Goal: Information Seeking & Learning: Learn about a topic

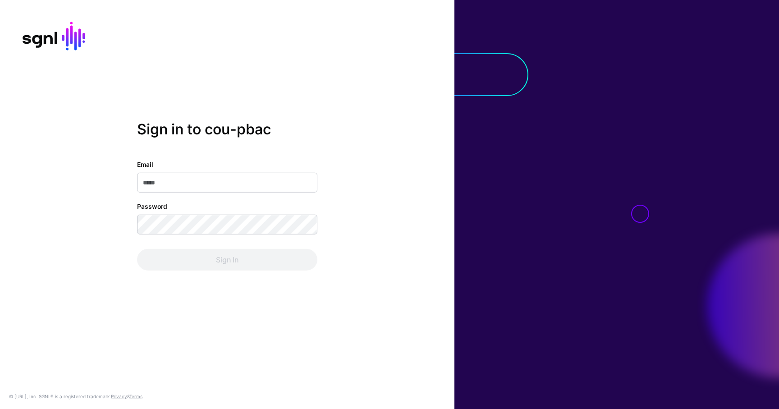
type input "**********"
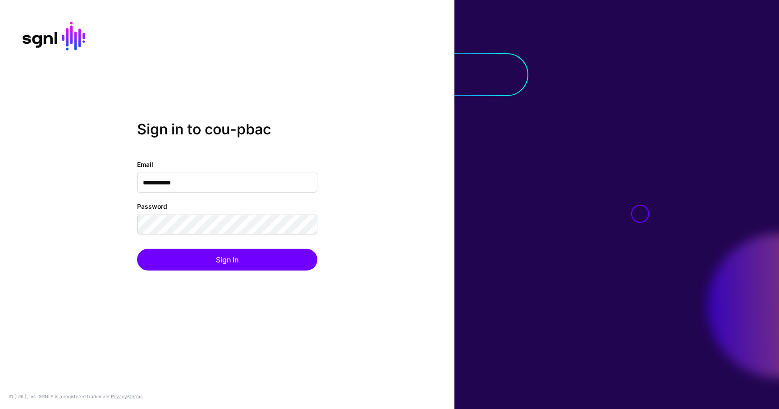
click at [219, 258] on div "Sign In" at bounding box center [227, 260] width 180 height 22
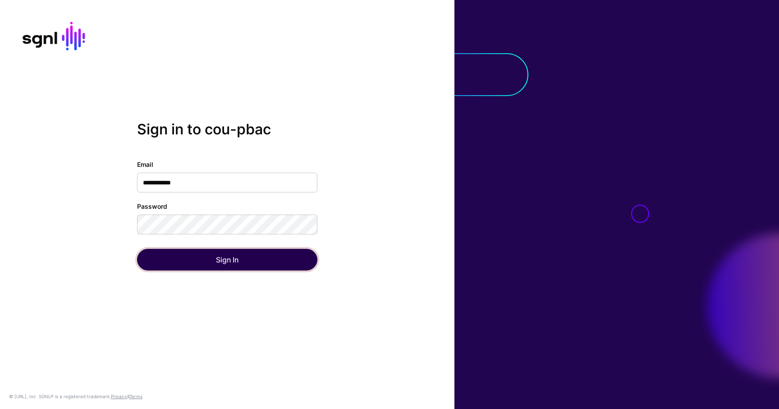
click at [219, 258] on button "Sign In" at bounding box center [227, 260] width 180 height 22
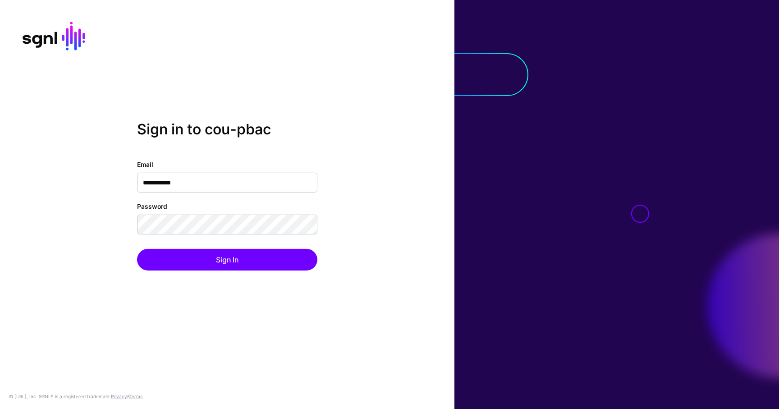
click at [219, 258] on div "**********" at bounding box center [227, 204] width 455 height 409
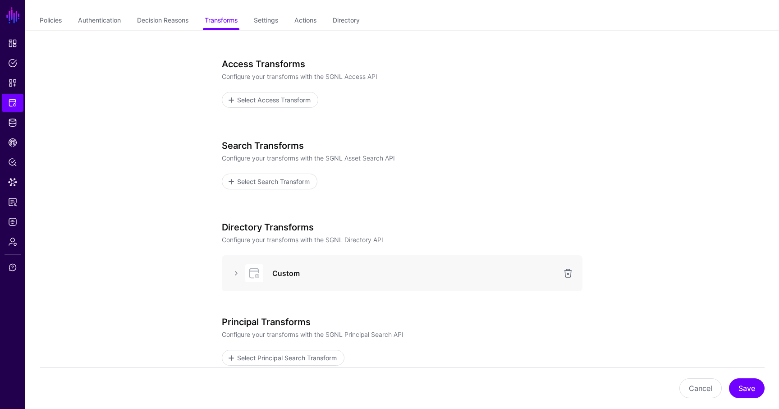
scroll to position [102, 0]
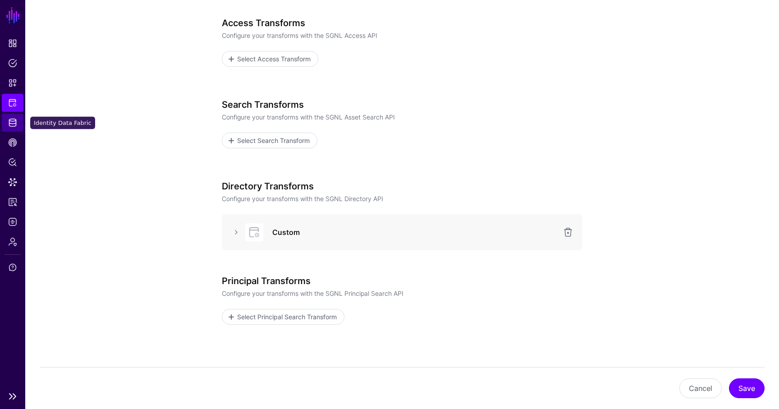
click at [14, 120] on span "Identity Data Fabric" at bounding box center [12, 122] width 9 height 9
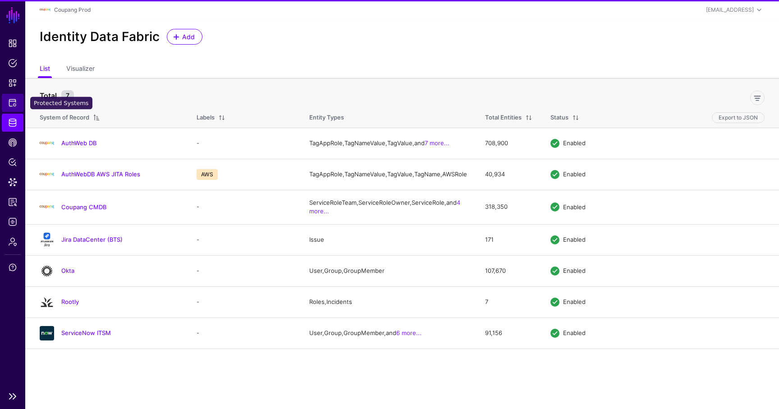
click at [12, 100] on span "Protected Systems" at bounding box center [12, 102] width 9 height 9
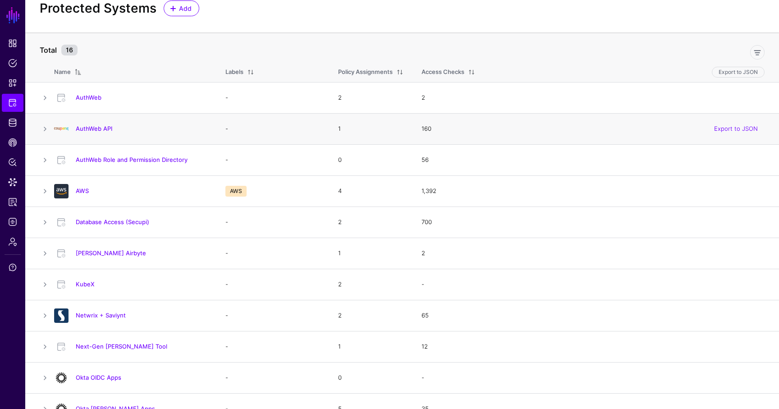
scroll to position [32, 0]
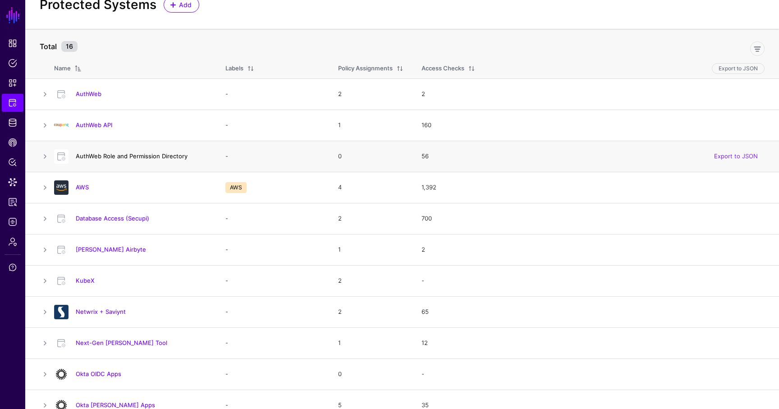
click at [87, 156] on link "AuthWeb Role and Permission Directory" at bounding box center [132, 155] width 112 height 7
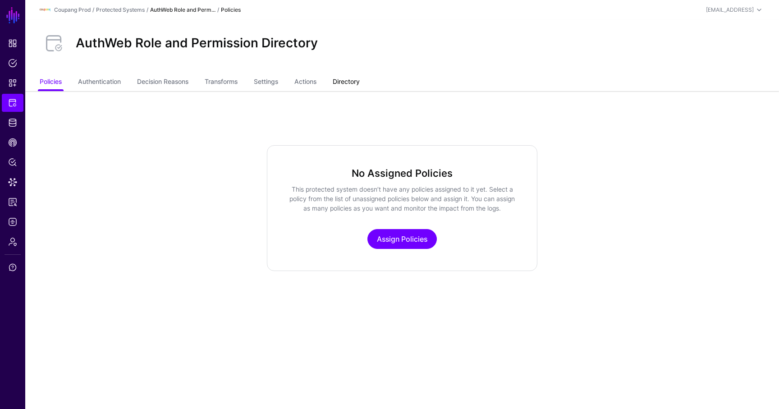
click at [348, 78] on link "Directory" at bounding box center [346, 82] width 27 height 17
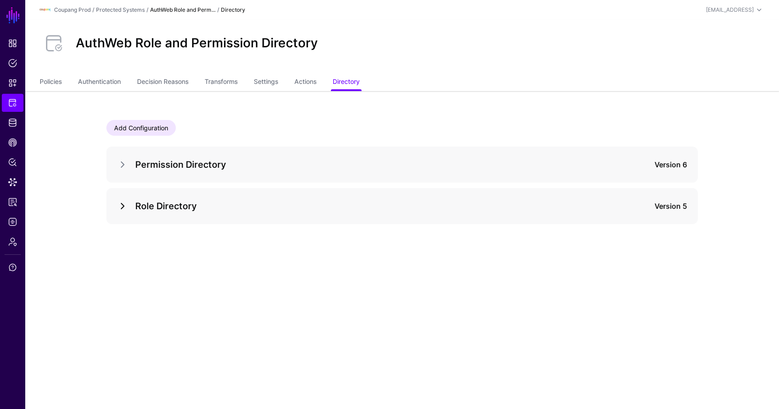
click at [128, 203] on div at bounding box center [126, 206] width 18 height 11
click at [124, 205] on link at bounding box center [122, 206] width 11 height 11
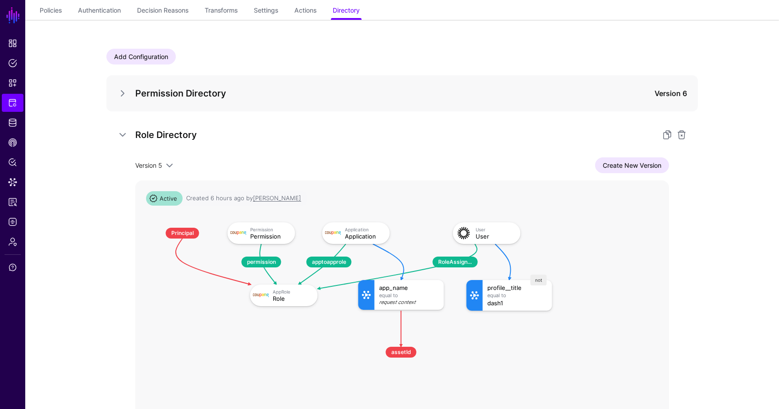
scroll to position [79, 0]
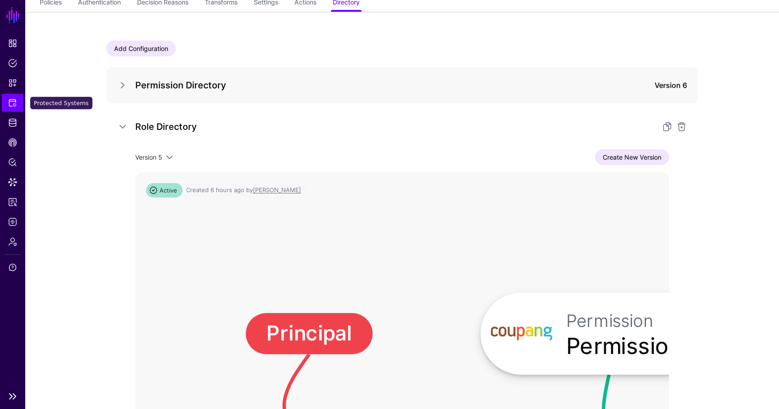
click at [12, 101] on span "Protected Systems" at bounding box center [12, 102] width 9 height 9
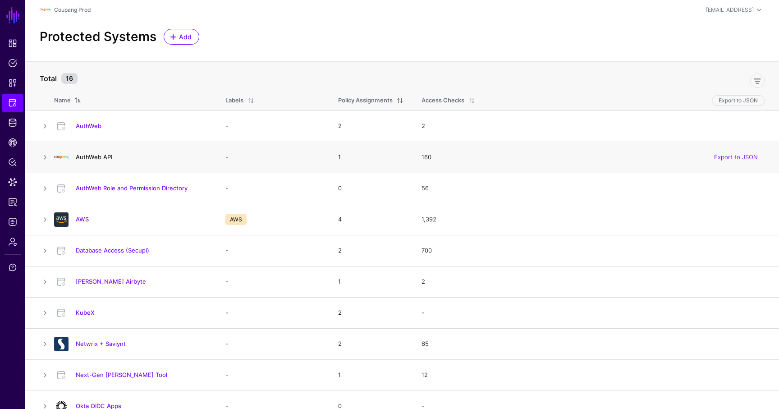
click at [93, 156] on link "AuthWeb API" at bounding box center [94, 156] width 37 height 7
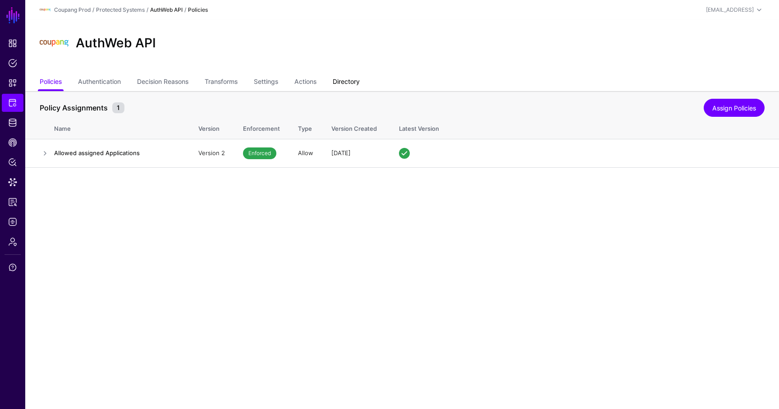
click at [359, 81] on link "Directory" at bounding box center [346, 82] width 27 height 17
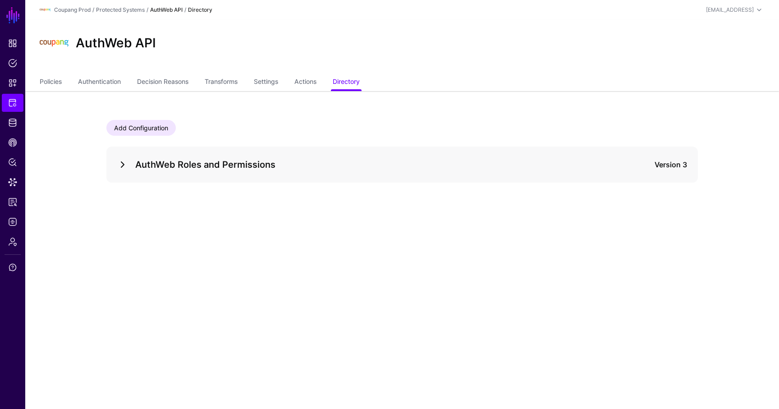
click at [120, 163] on link at bounding box center [122, 164] width 11 height 11
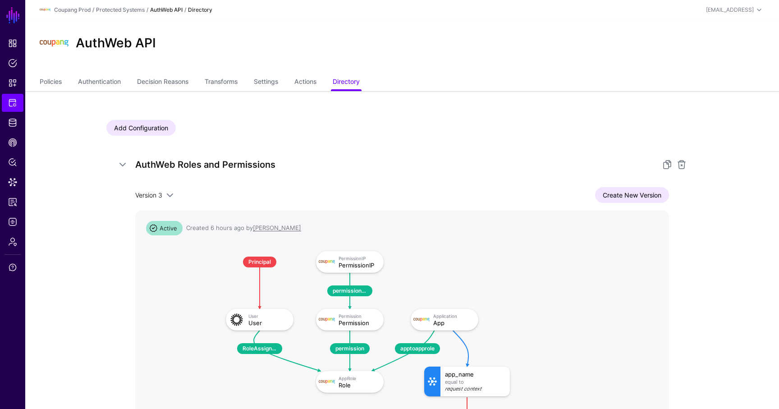
drag, startPoint x: 493, startPoint y: 269, endPoint x: 499, endPoint y: 297, distance: 28.7
click at [499, 297] on rect at bounding box center [217, 242] width 53400 height 28594
click at [17, 96] on link "Protected Systems" at bounding box center [13, 103] width 22 height 18
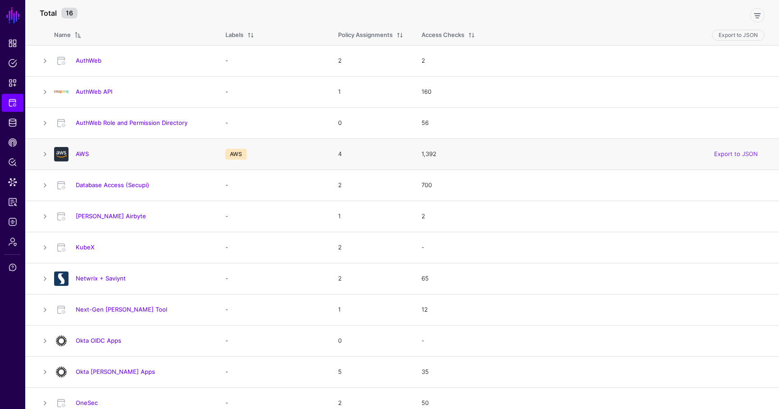
scroll to position [202, 0]
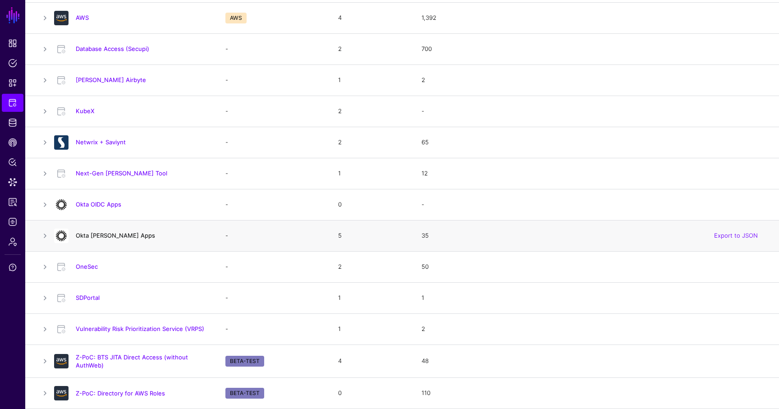
click at [85, 234] on link "Okta [PERSON_NAME] Apps" at bounding box center [115, 235] width 79 height 7
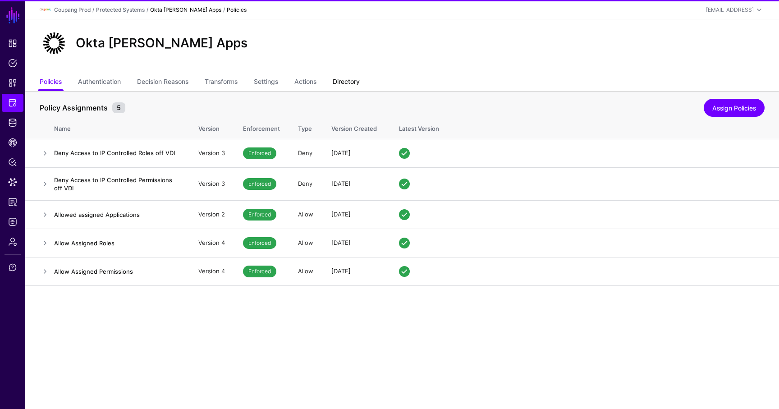
click at [347, 76] on link "Directory" at bounding box center [346, 82] width 27 height 17
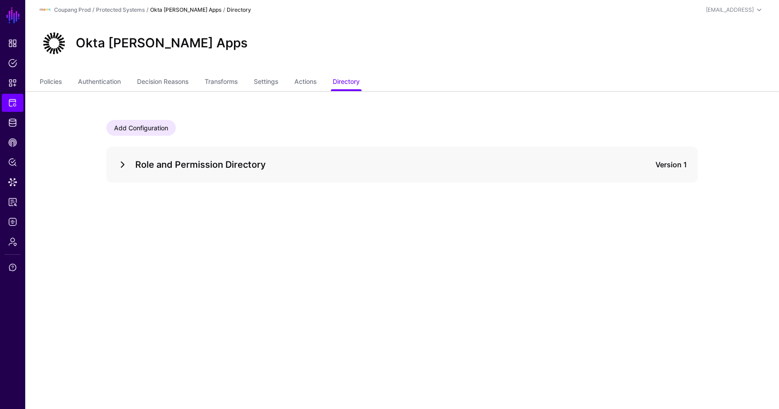
click at [121, 163] on link at bounding box center [122, 164] width 11 height 11
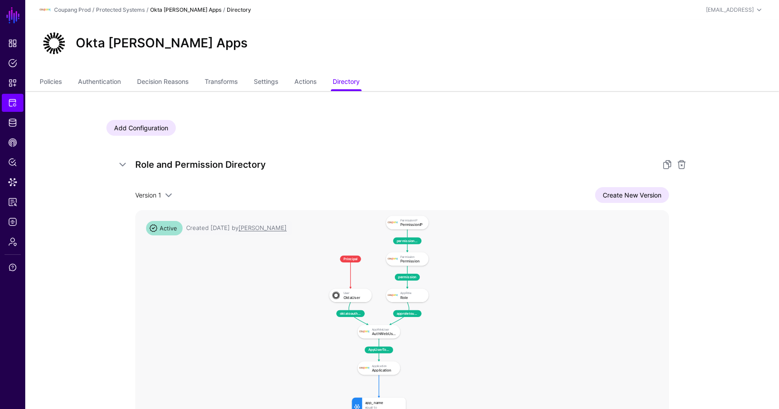
click at [445, 332] on rect at bounding box center [324, 210] width 33642 height 18015
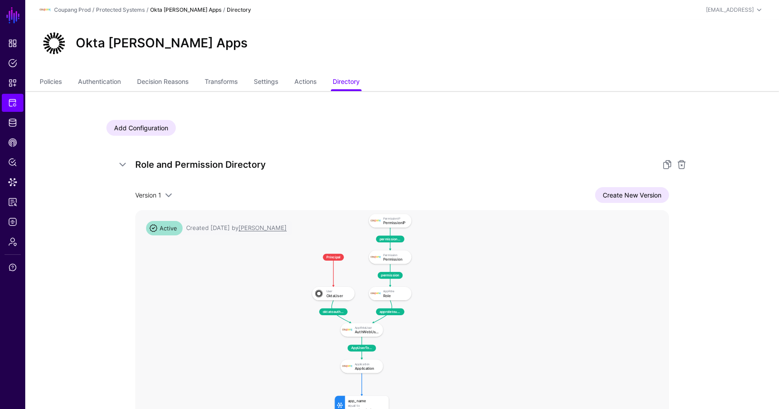
drag, startPoint x: 437, startPoint y: 334, endPoint x: 420, endPoint y: 332, distance: 16.3
click at [420, 332] on rect at bounding box center [307, 208] width 33642 height 18015
click at [430, 320] on rect at bounding box center [307, 208] width 33642 height 18015
click at [18, 103] on link "Protected Systems" at bounding box center [13, 103] width 22 height 18
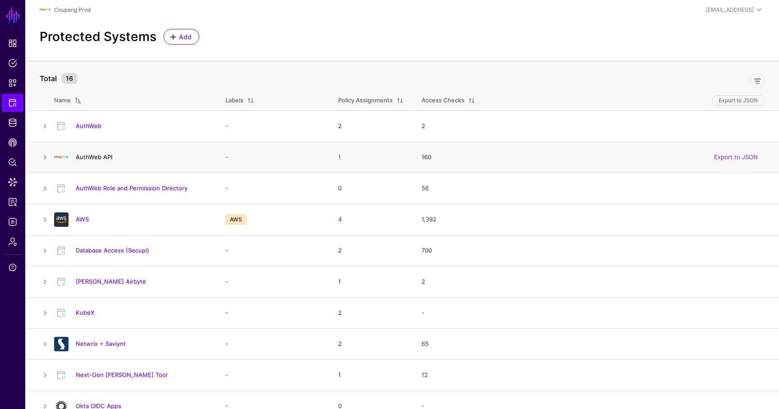
click at [83, 157] on link "AuthWeb API" at bounding box center [94, 156] width 37 height 7
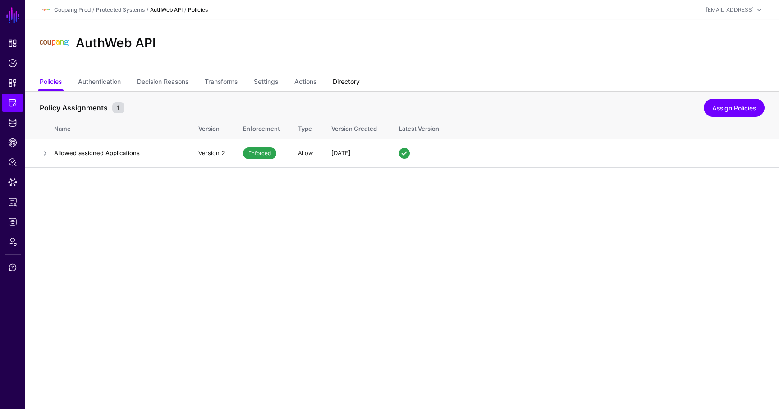
click at [354, 85] on link "Directory" at bounding box center [346, 82] width 27 height 17
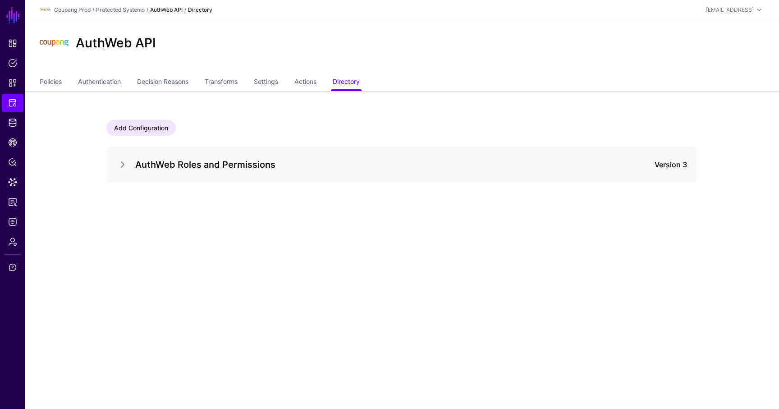
click at [120, 171] on div "AuthWeb Roles and Permissions Version 3" at bounding box center [402, 164] width 570 height 14
click at [120, 168] on link at bounding box center [122, 164] width 11 height 11
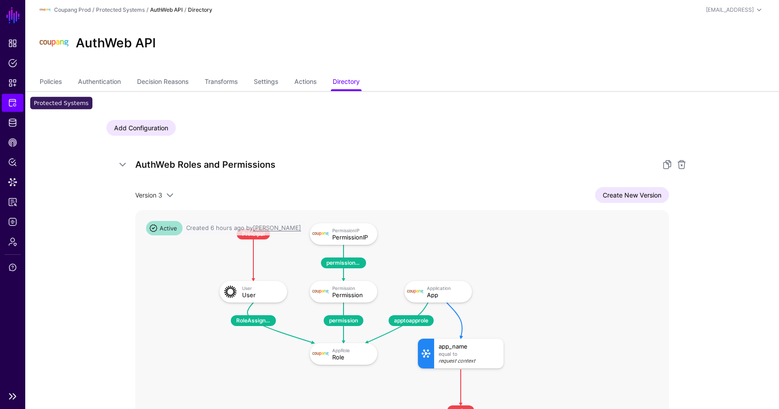
click at [19, 108] on link "Protected Systems" at bounding box center [13, 103] width 22 height 18
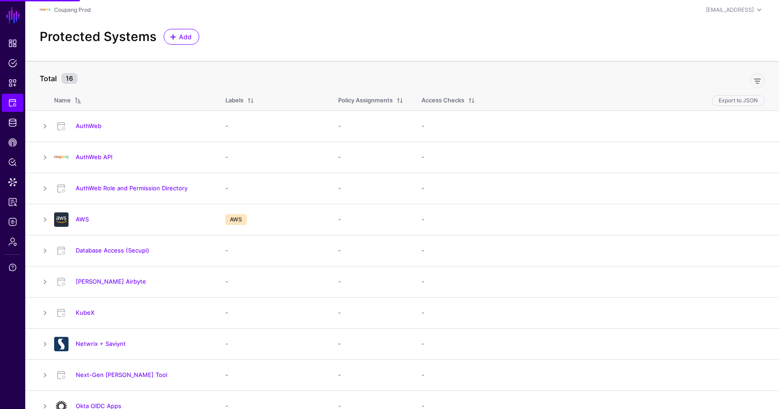
scroll to position [202, 0]
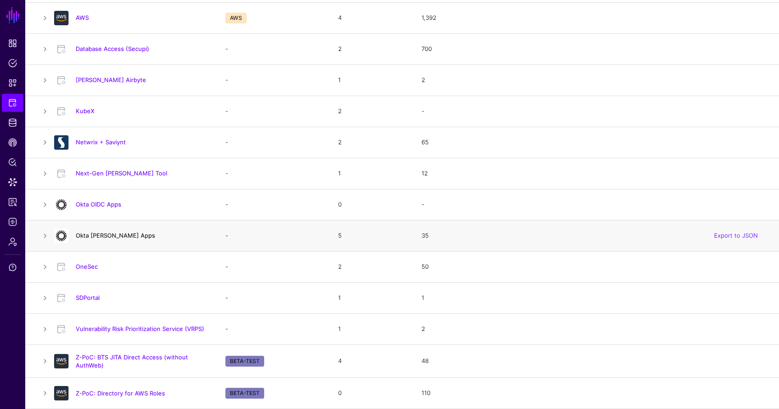
click at [100, 233] on link "Okta [PERSON_NAME] Apps" at bounding box center [115, 235] width 79 height 7
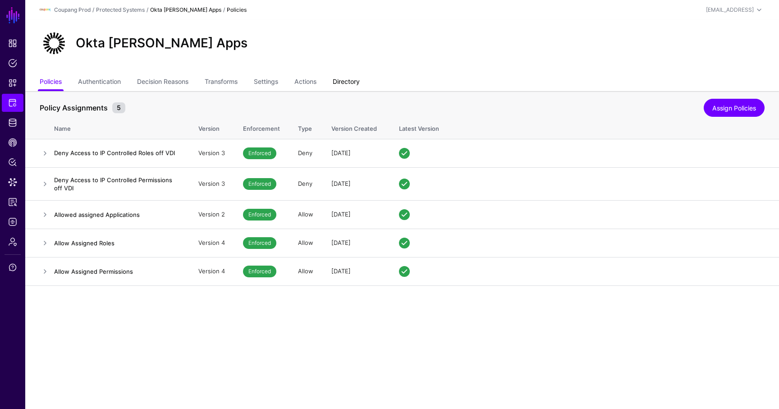
click at [355, 87] on link "Directory" at bounding box center [346, 82] width 27 height 17
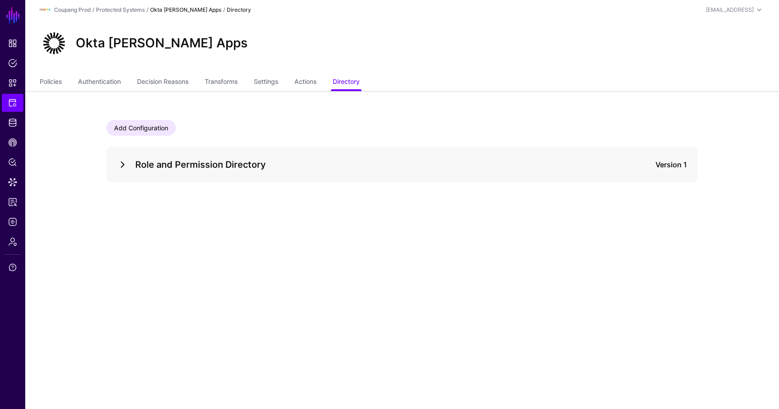
click at [126, 167] on link at bounding box center [122, 164] width 11 height 11
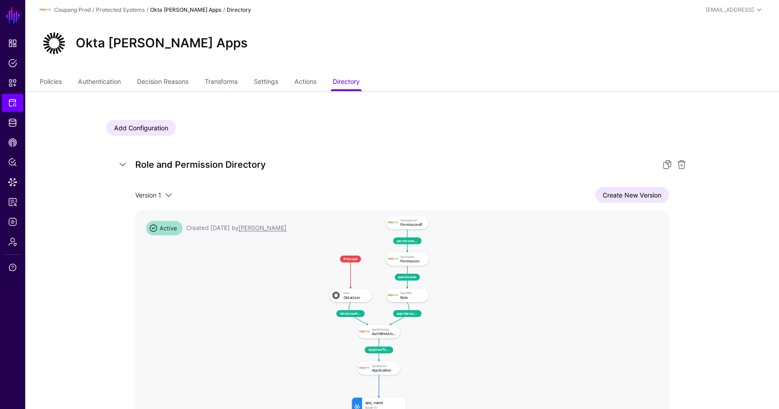
click at [322, 348] on rect at bounding box center [324, 210] width 33642 height 18015
click at [325, 346] on rect at bounding box center [324, 210] width 33642 height 18015
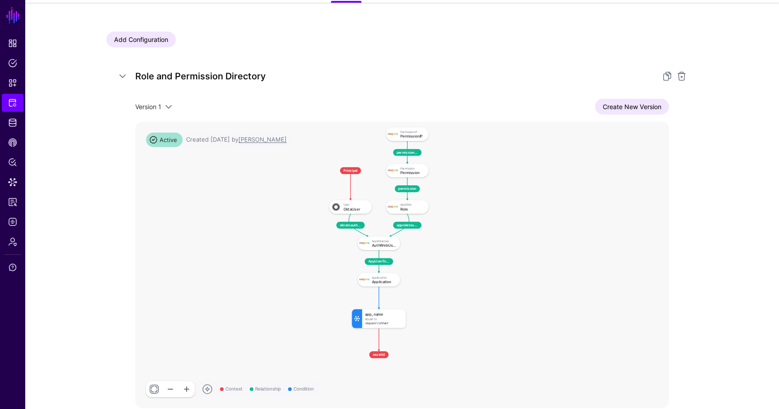
scroll to position [145, 0]
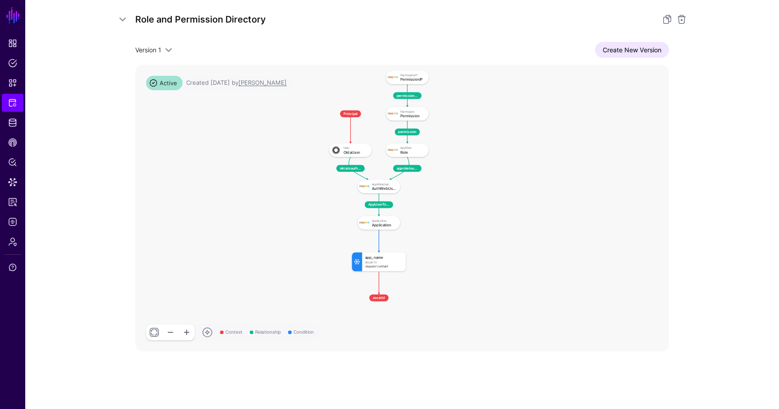
click at [184, 334] on link at bounding box center [187, 332] width 16 height 16
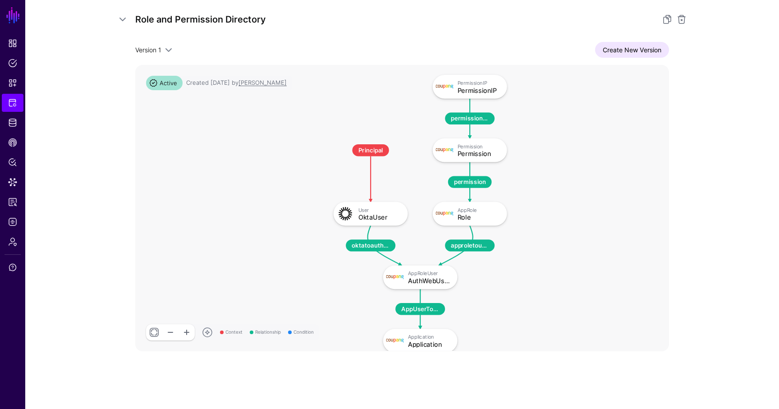
click at [184, 334] on link at bounding box center [187, 332] width 16 height 16
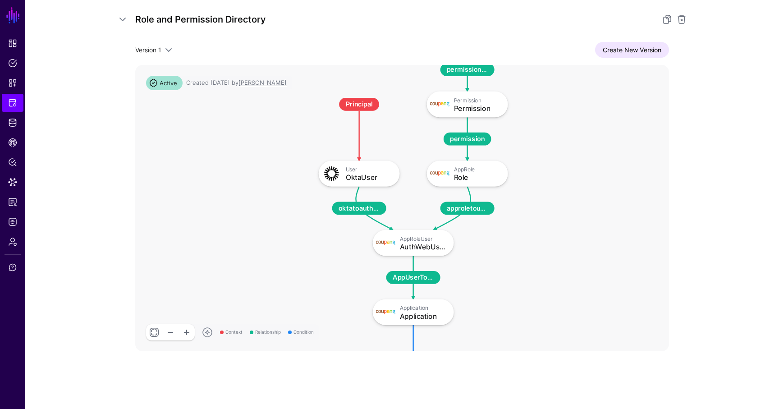
drag, startPoint x: 301, startPoint y: 273, endPoint x: 285, endPoint y: 219, distance: 56.4
click at [285, 218] on rect at bounding box center [308, 11] width 64080 height 34313
